Goal: Transaction & Acquisition: Purchase product/service

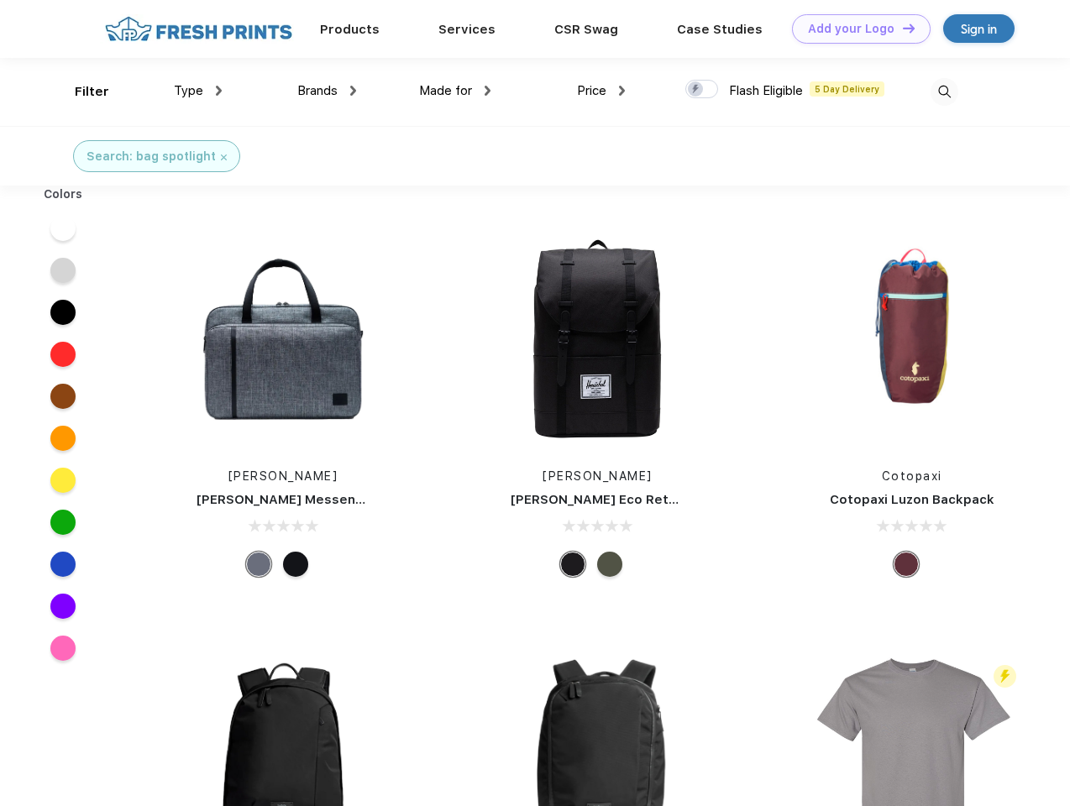
scroll to position [1, 0]
click at [855, 29] on link "Add your Logo Design Tool" at bounding box center [861, 28] width 139 height 29
click at [0, 0] on div "Design Tool" at bounding box center [0, 0] width 0 height 0
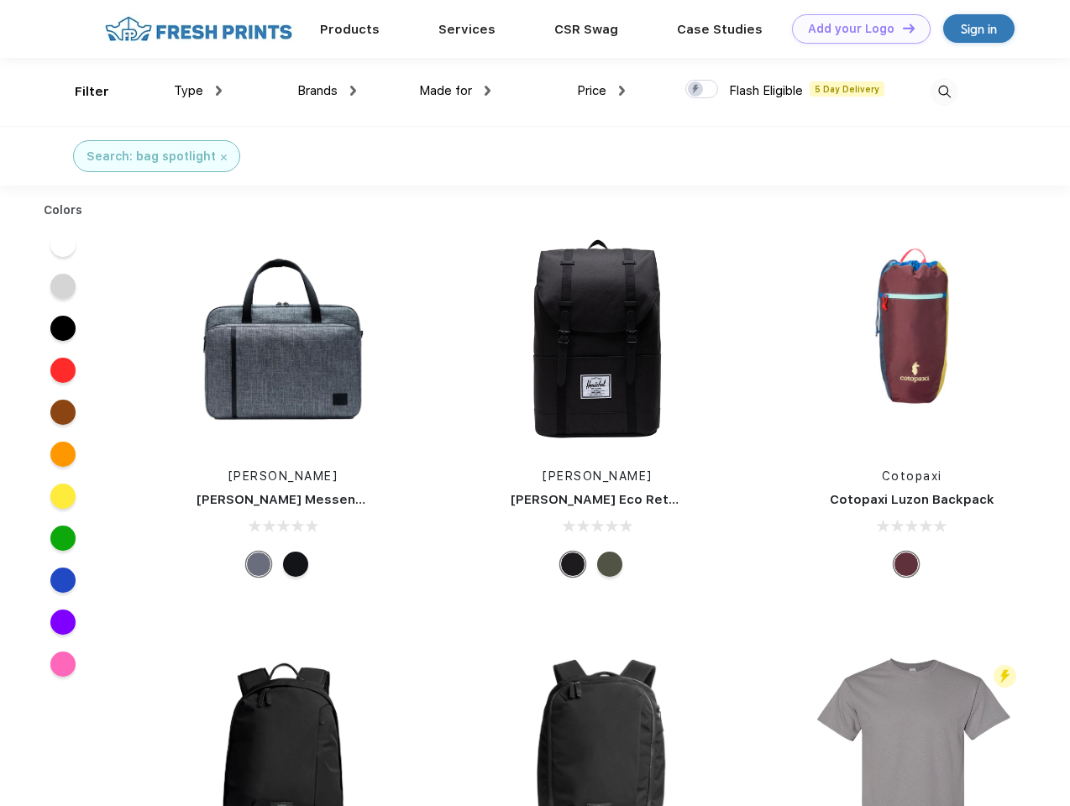
click at [901, 28] on link "Add your Logo Design Tool" at bounding box center [861, 28] width 139 height 29
click at [81, 92] on div "Filter" at bounding box center [92, 91] width 34 height 19
click at [198, 91] on span "Type" at bounding box center [188, 90] width 29 height 15
click at [327, 91] on span "Brands" at bounding box center [317, 90] width 40 height 15
click at [455, 91] on span "Made for" at bounding box center [445, 90] width 53 height 15
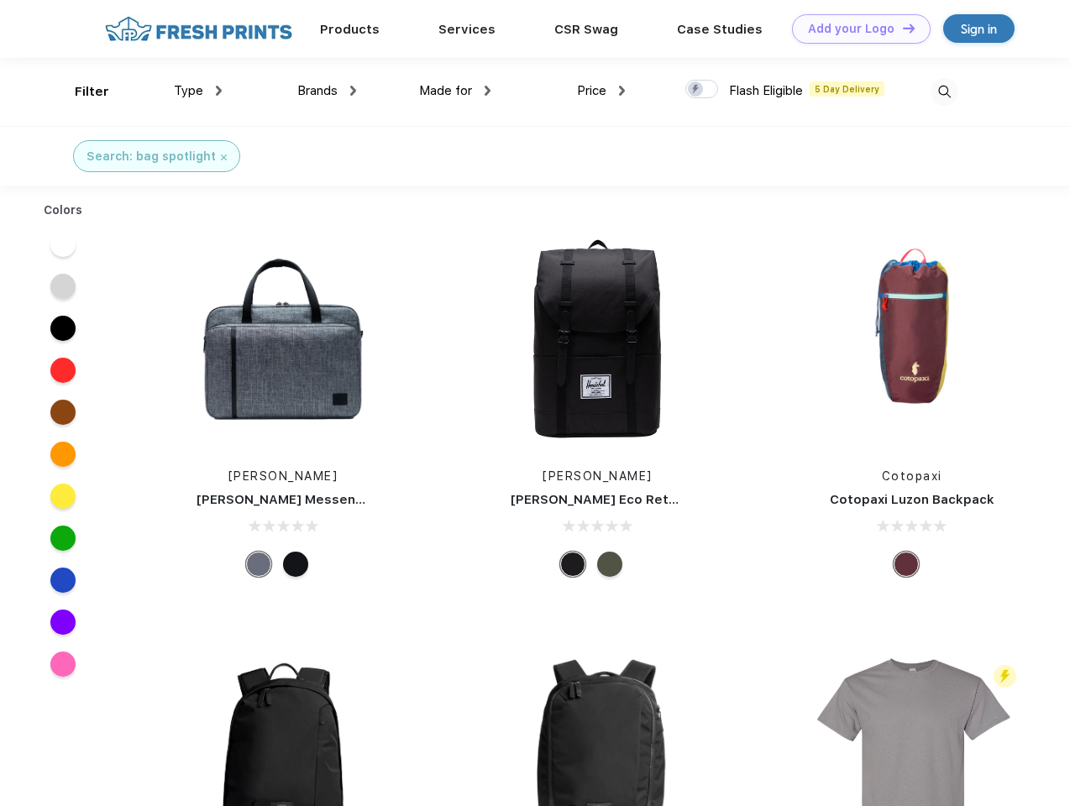
click at [601, 91] on span "Price" at bounding box center [591, 90] width 29 height 15
click at [702, 90] on div at bounding box center [701, 89] width 33 height 18
click at [696, 90] on input "checkbox" at bounding box center [690, 84] width 11 height 11
click at [944, 92] on img at bounding box center [944, 92] width 28 height 28
